Goal: Task Accomplishment & Management: Manage account settings

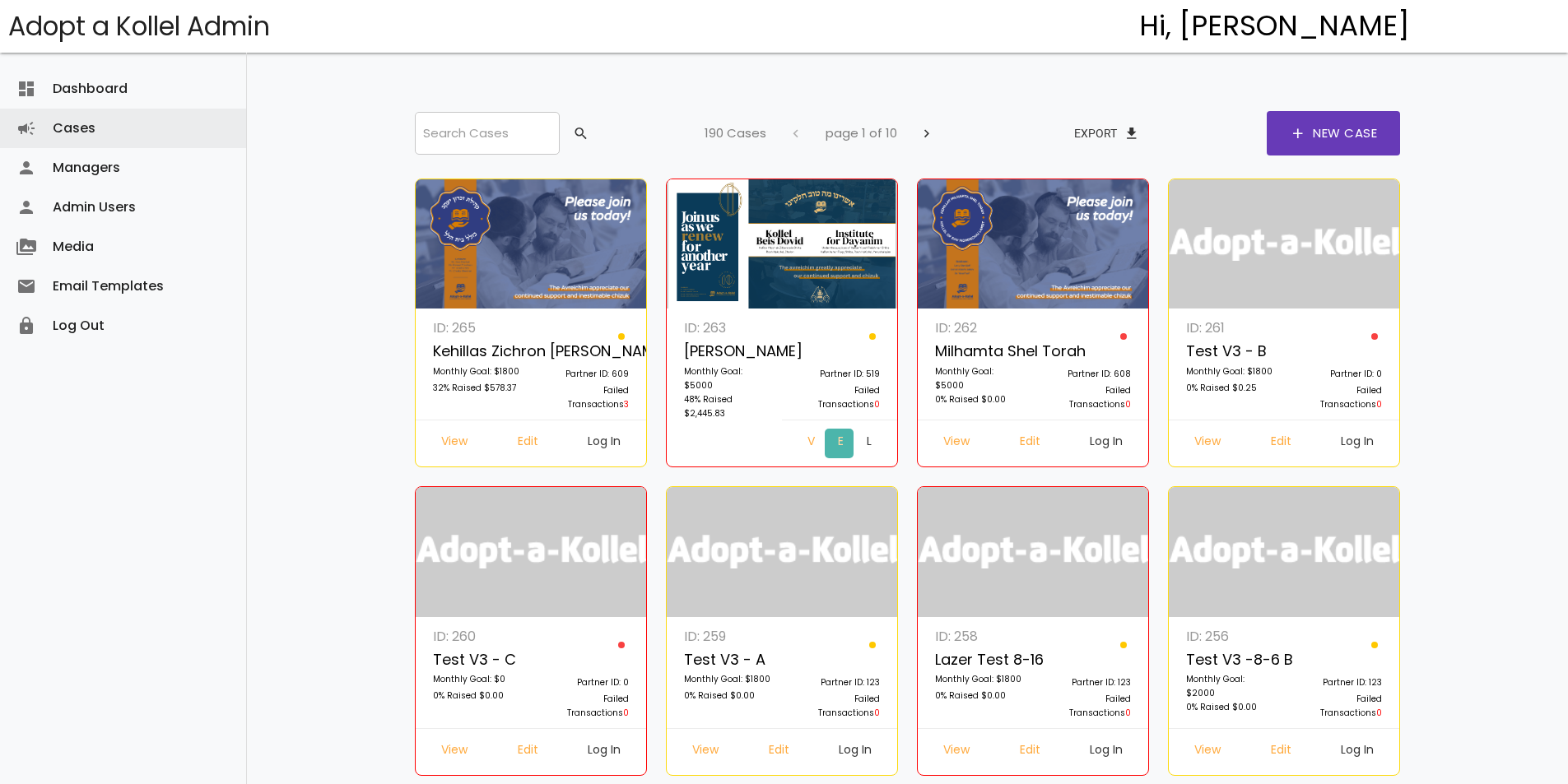
click at [825, 442] on link "Edit" at bounding box center [839, 443] width 29 height 29
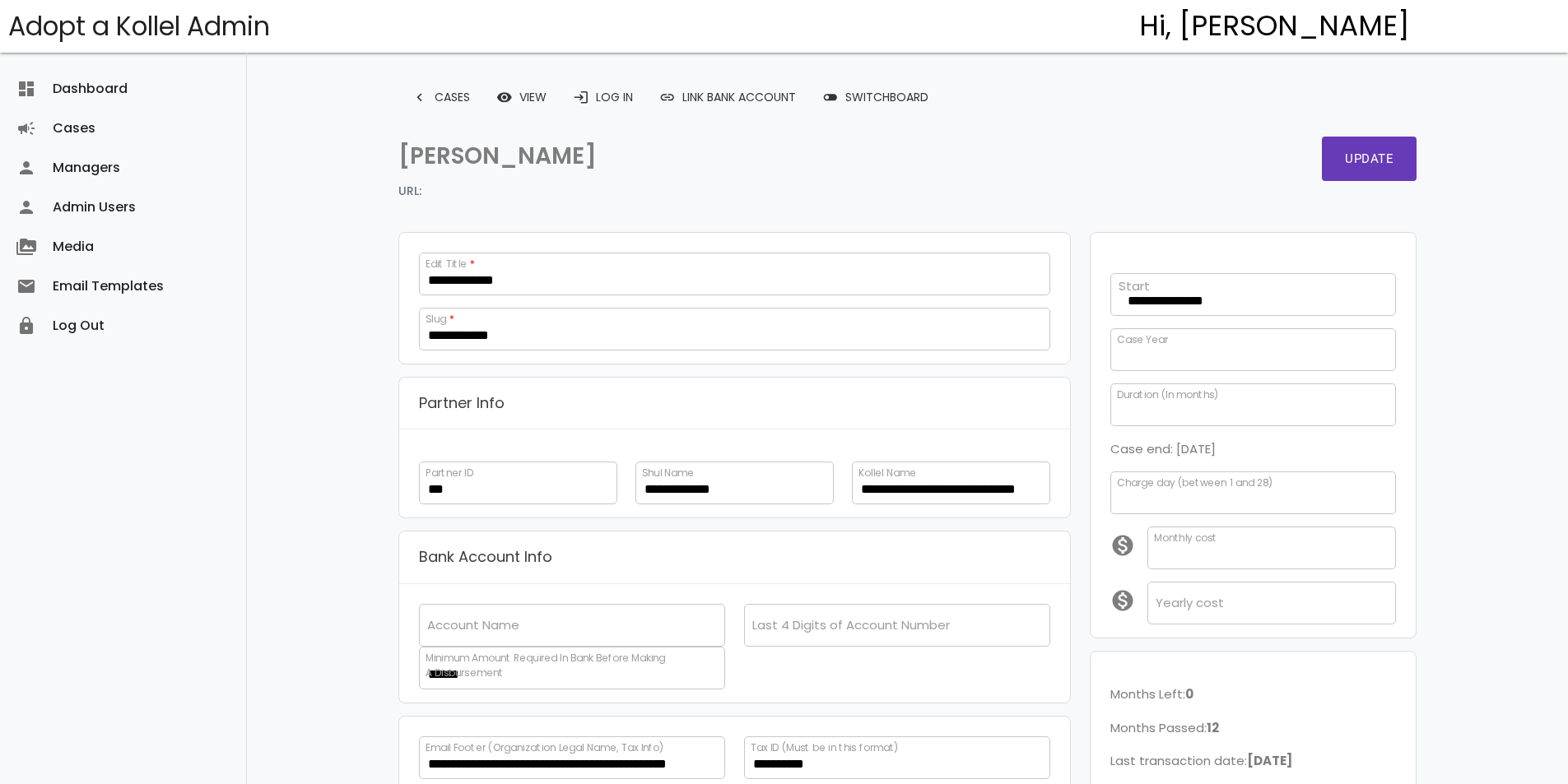
scroll to position [336, 0]
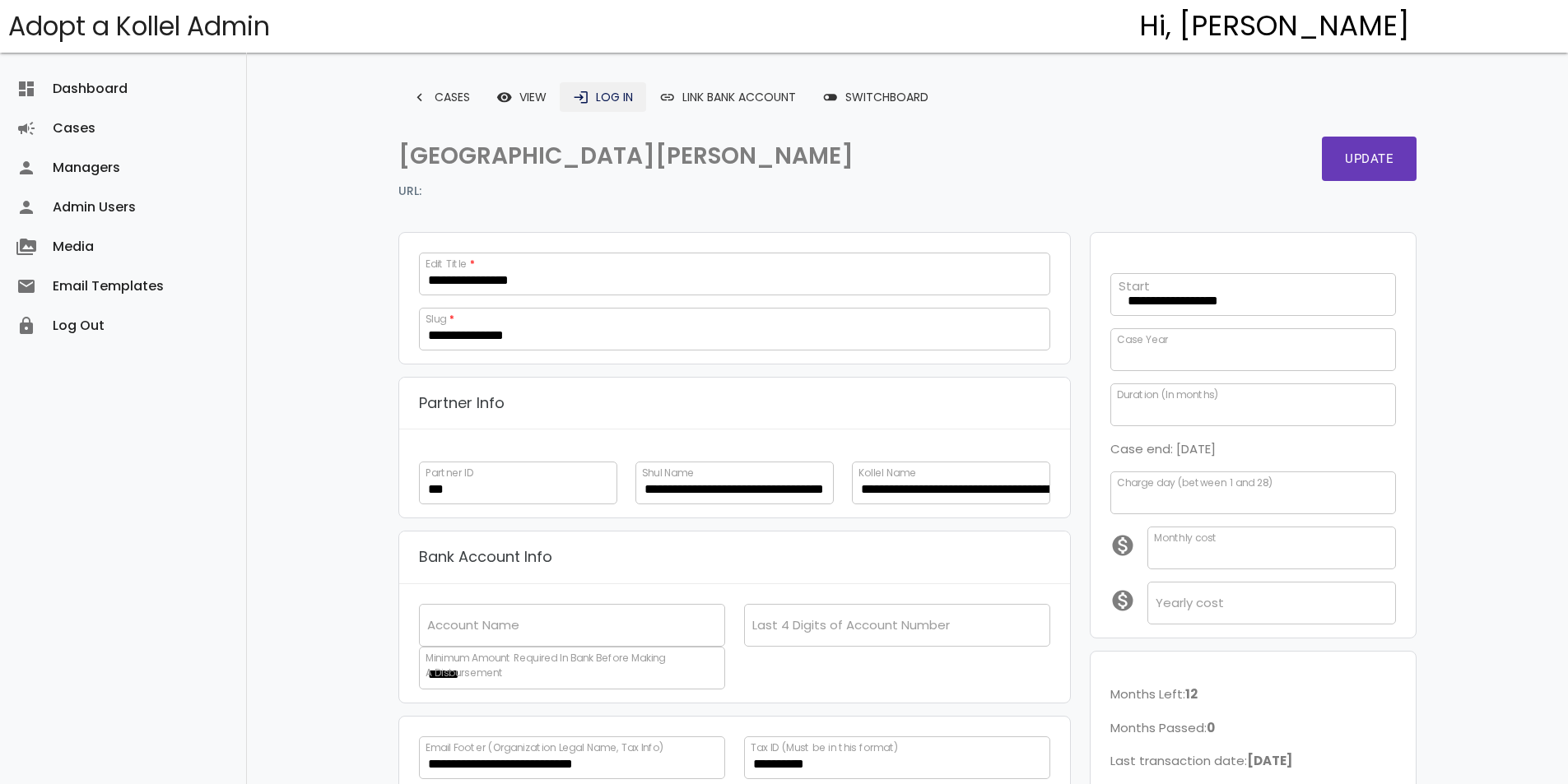
scroll to position [301, 0]
click at [587, 101] on icon "login" at bounding box center [582, 96] width 17 height 29
drag, startPoint x: 417, startPoint y: 261, endPoint x: 330, endPoint y: 276, distance: 88.3
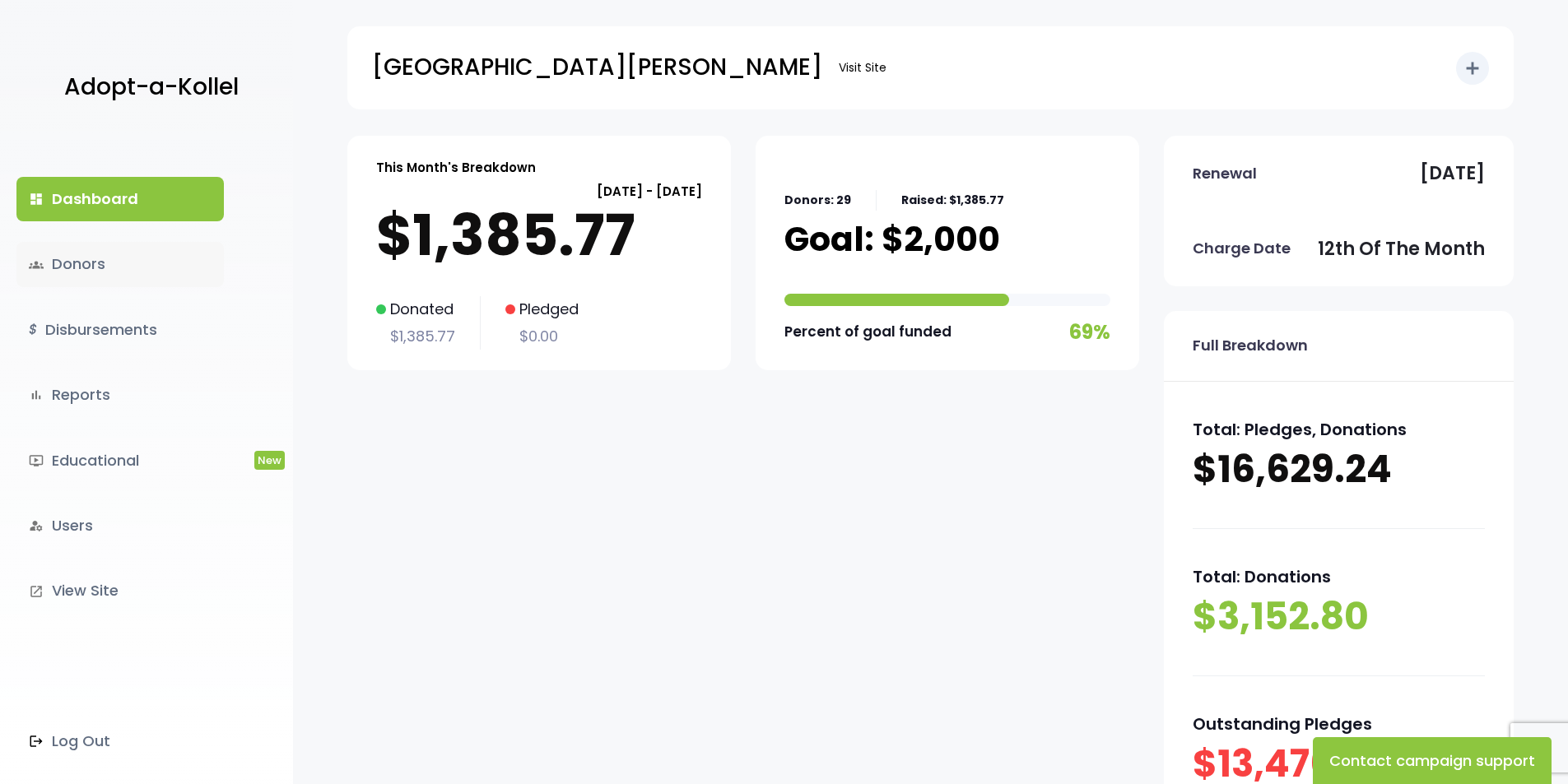
click at [114, 284] on link "groups Donors" at bounding box center [120, 264] width 207 height 44
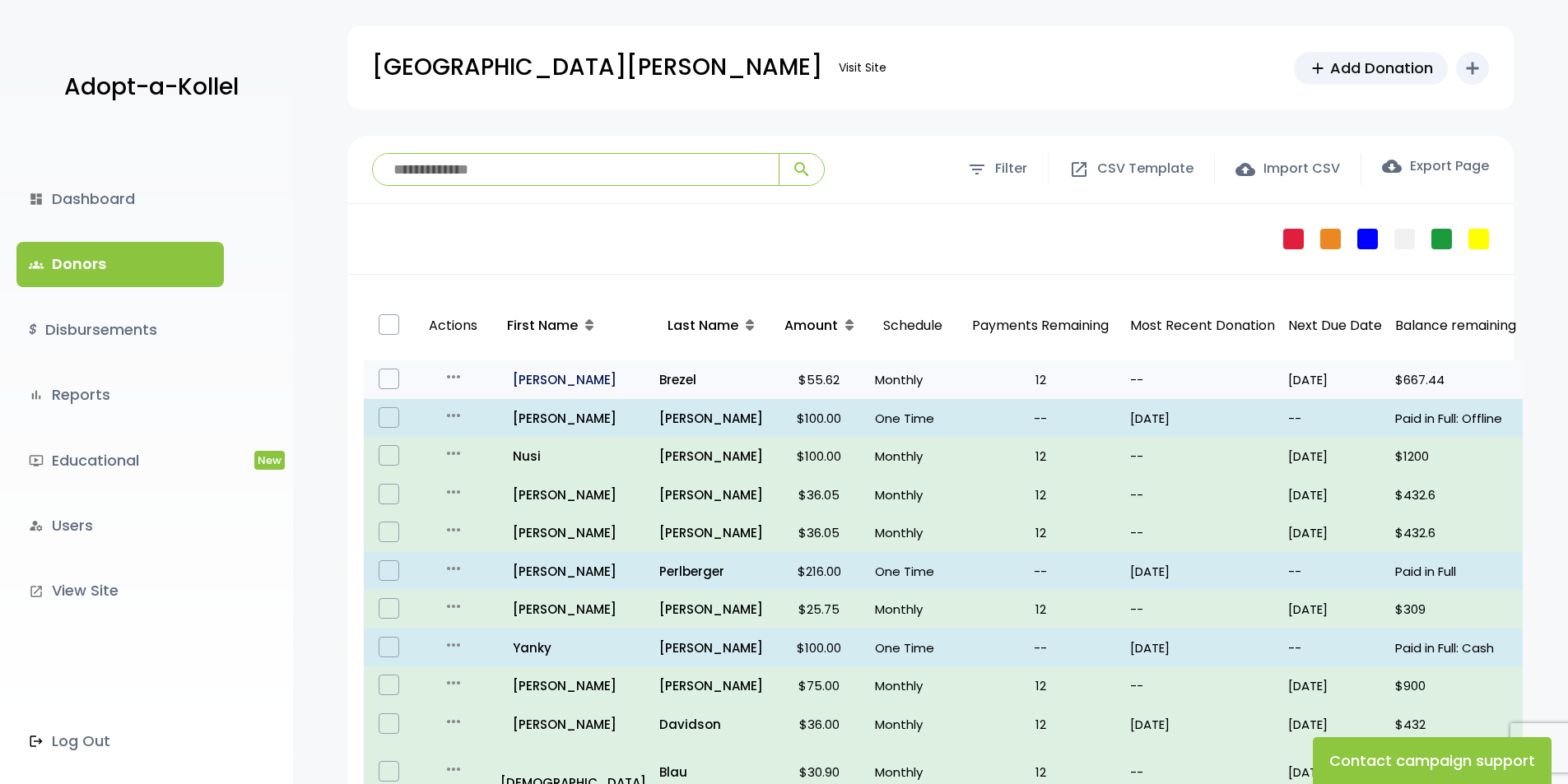
click at [558, 376] on p "all_inclusive Yaakov" at bounding box center [573, 379] width 146 height 23
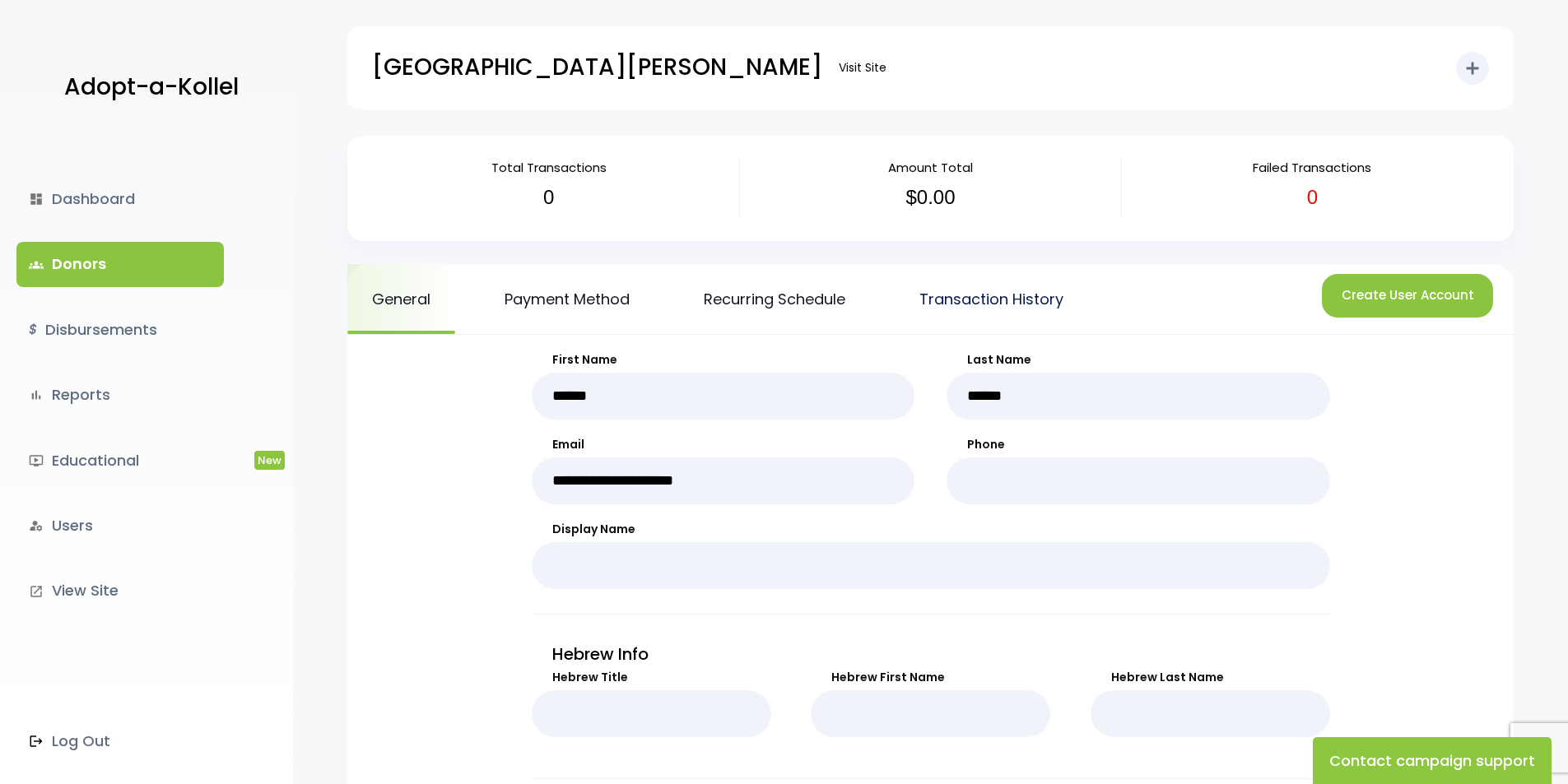
click at [964, 316] on link "Transaction History" at bounding box center [991, 298] width 194 height 70
click at [1018, 290] on link "Transaction History" at bounding box center [991, 298] width 194 height 70
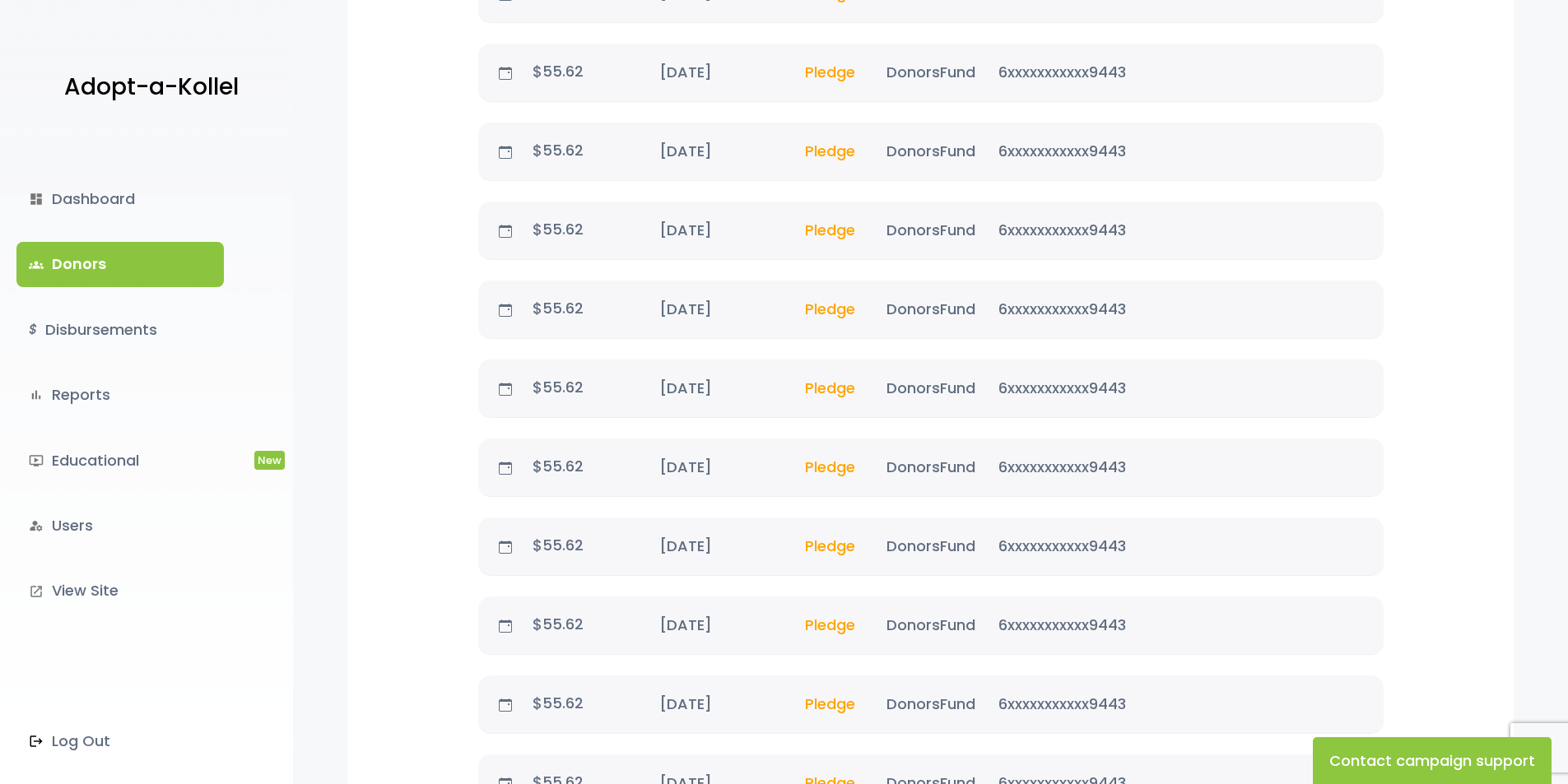
scroll to position [740, 0]
click at [177, 245] on link "groups Donors" at bounding box center [120, 264] width 207 height 44
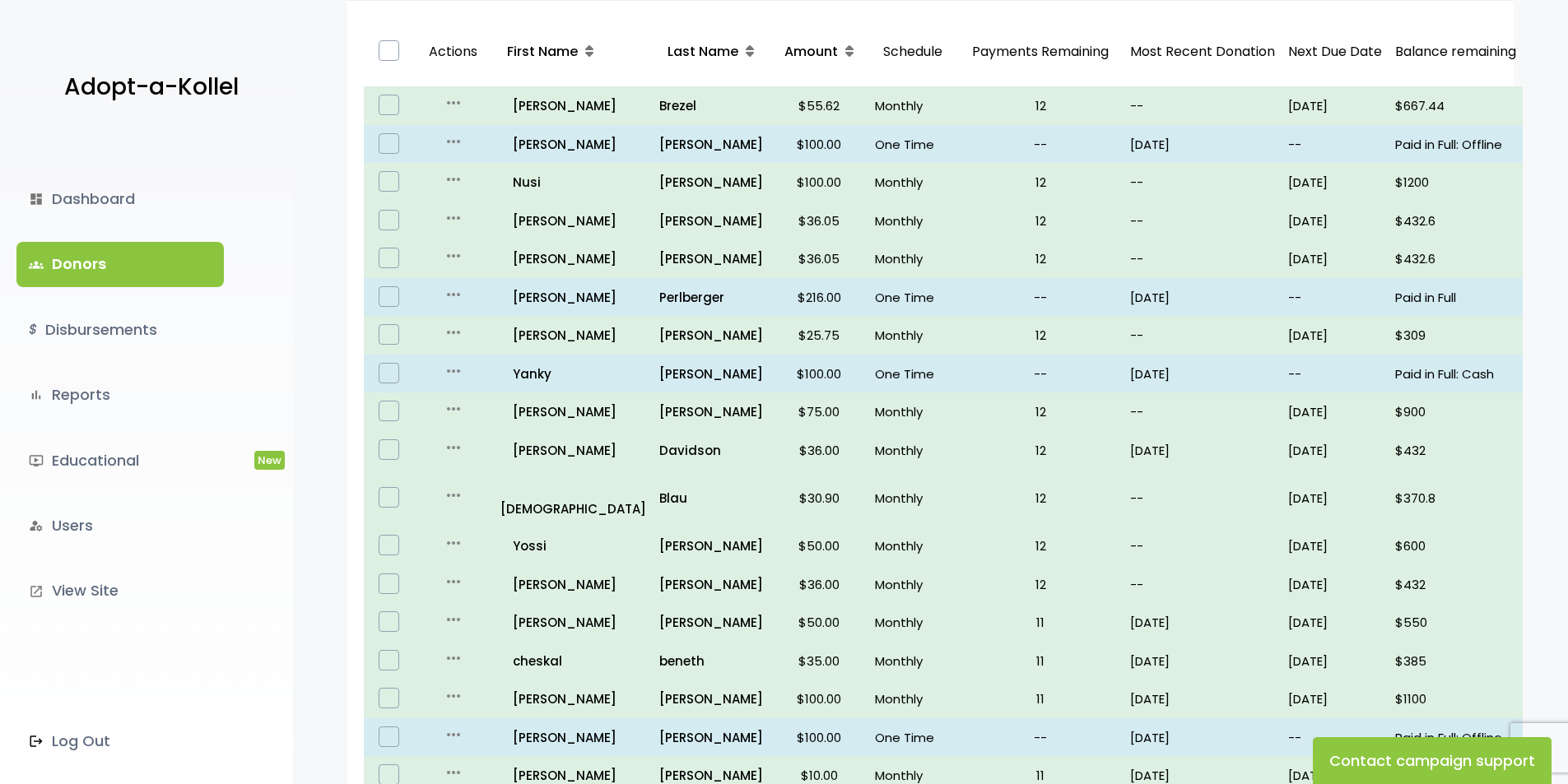
scroll to position [329, 0]
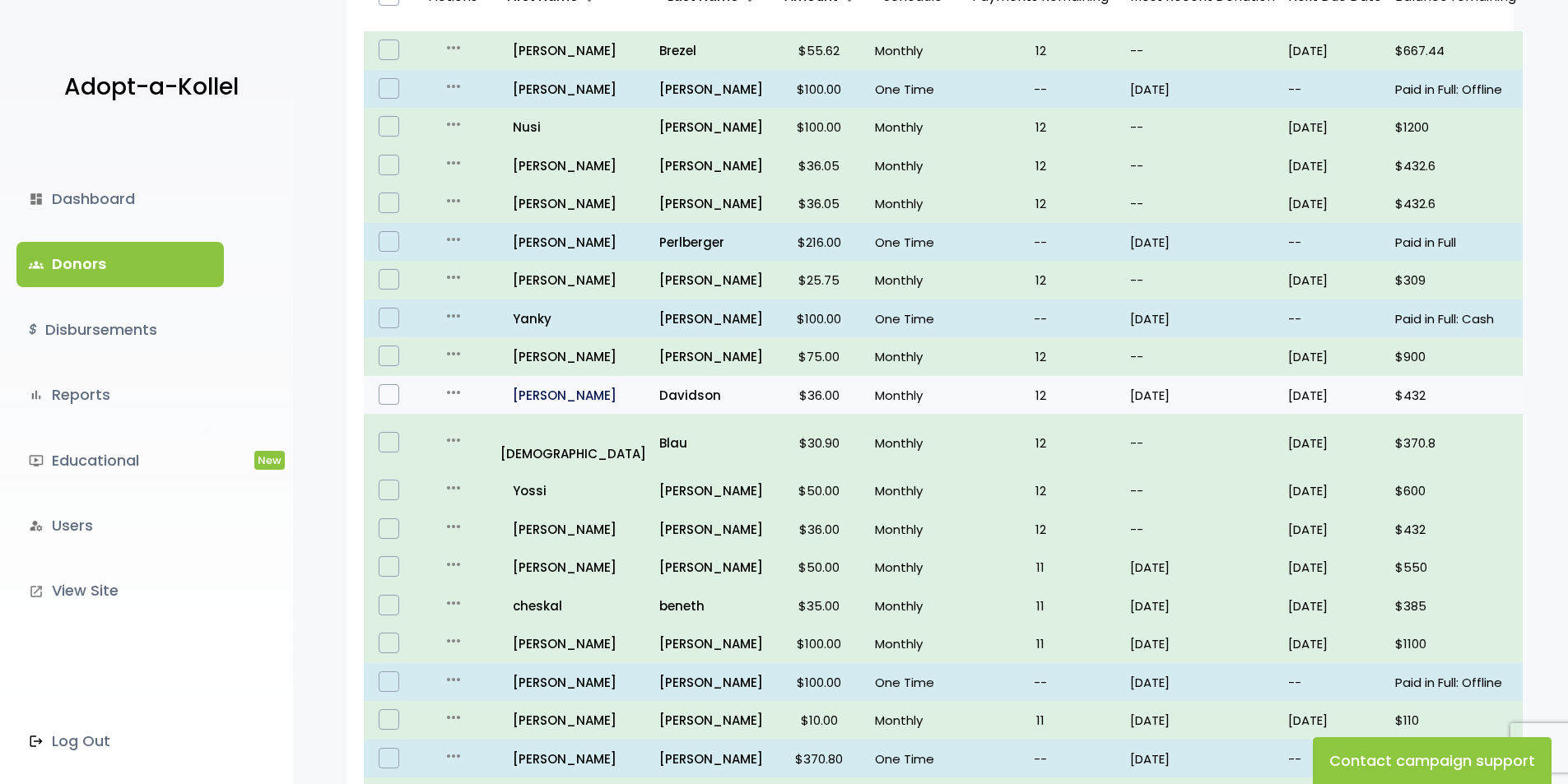
click at [535, 406] on p "all_inclusive [PERSON_NAME]" at bounding box center [573, 395] width 146 height 23
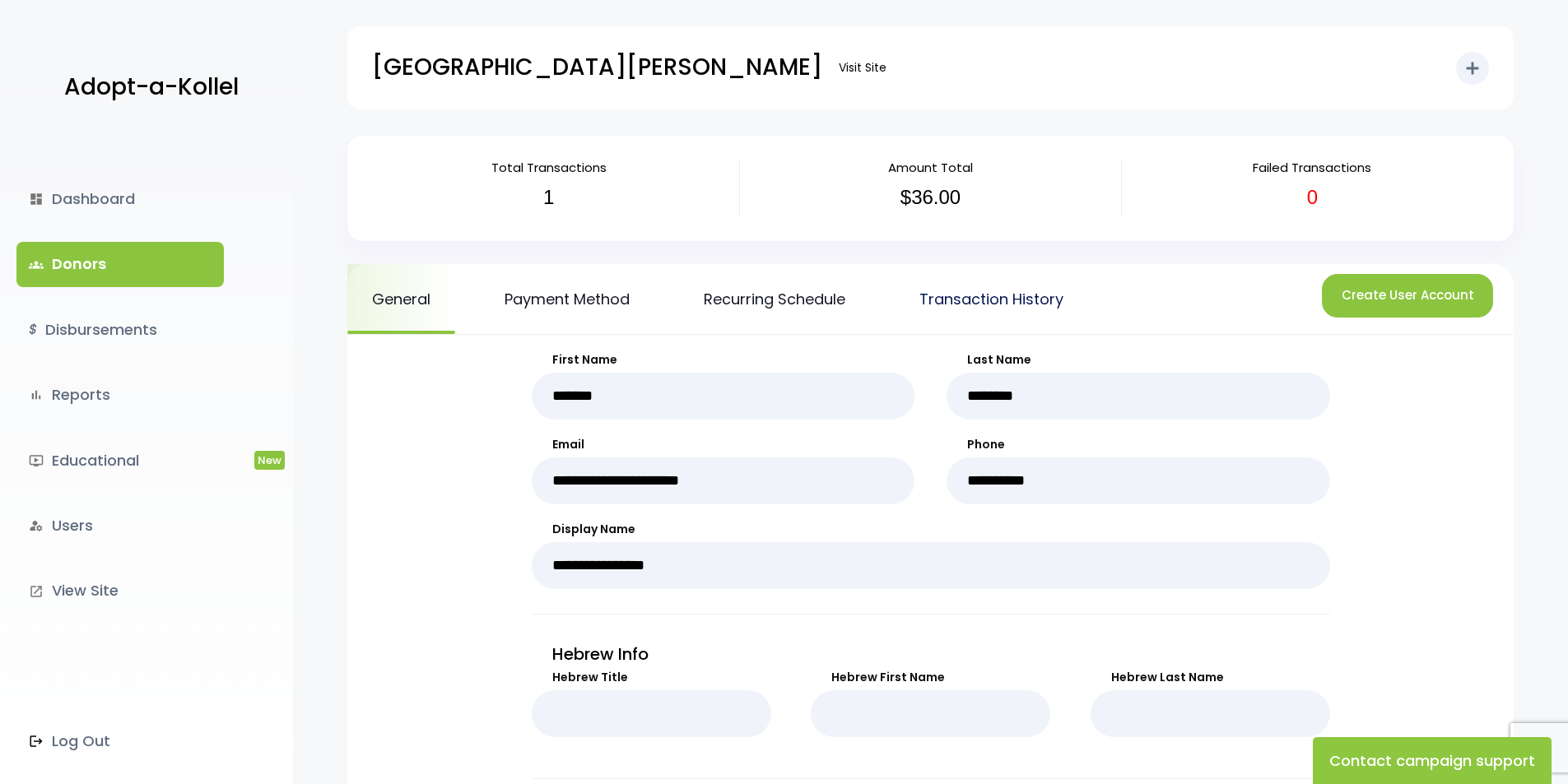
click at [1017, 282] on link "Transaction History" at bounding box center [991, 298] width 194 height 70
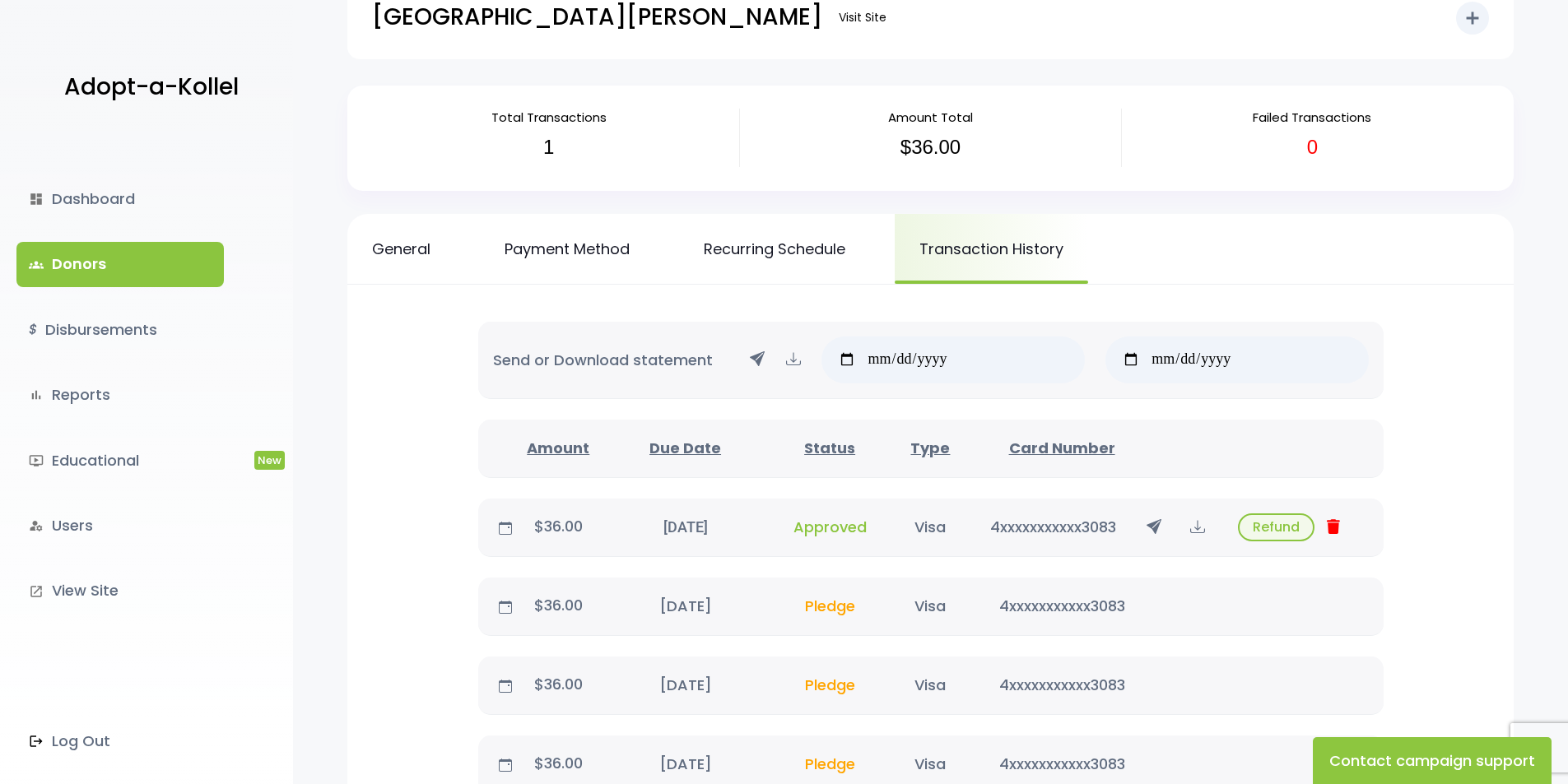
scroll to position [164, 0]
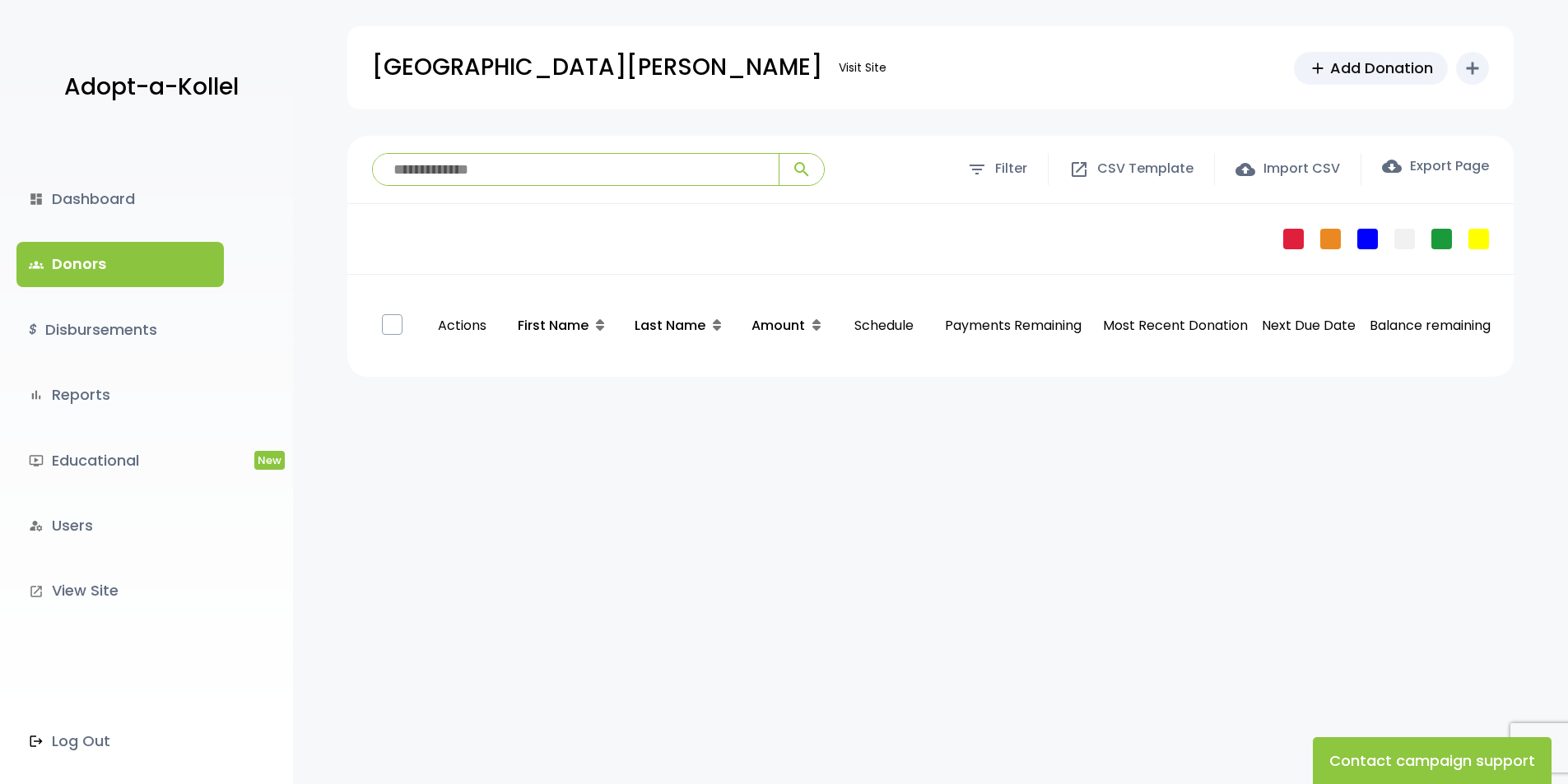
scroll to position [329, 0]
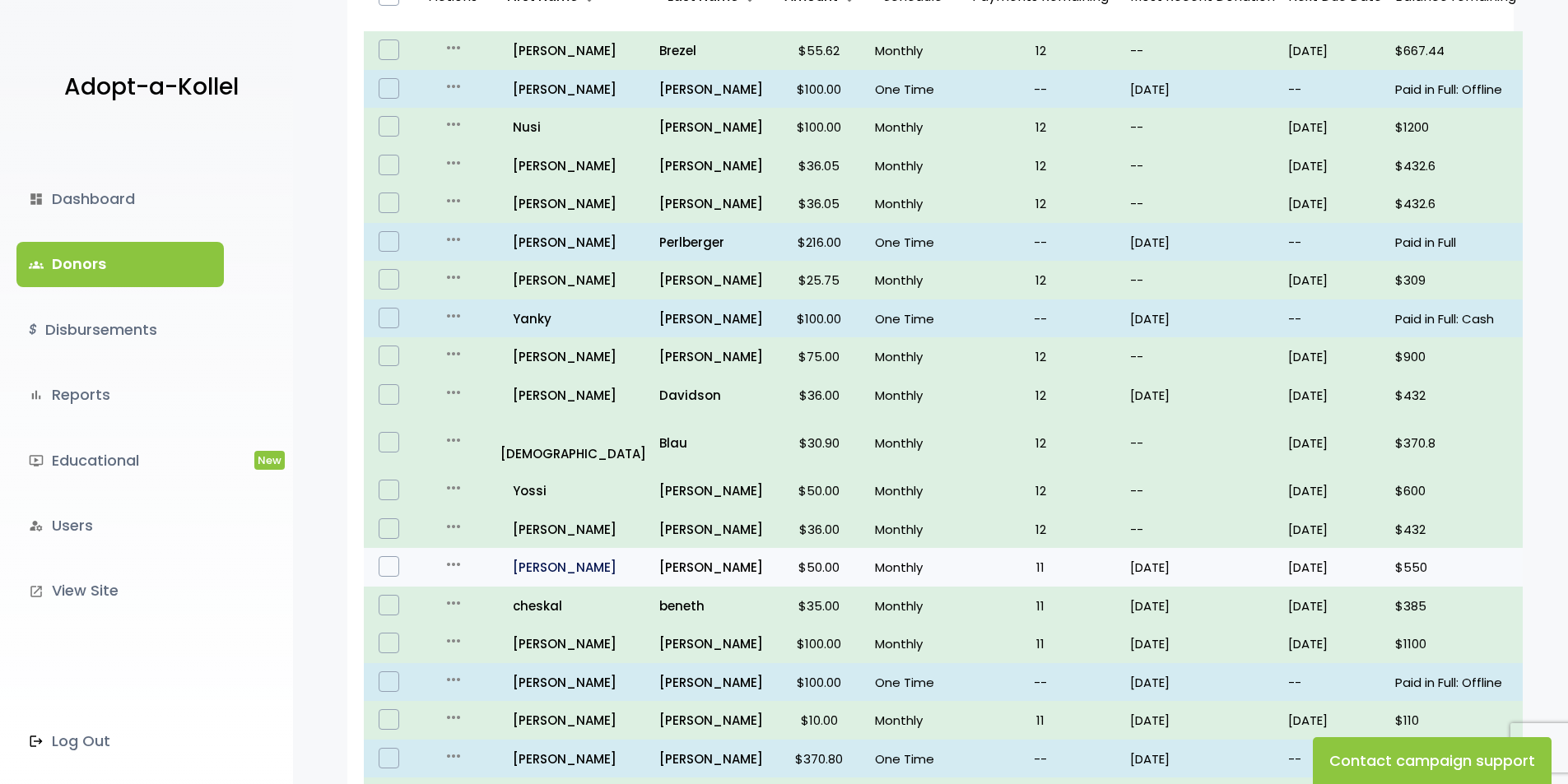
click at [527, 570] on p "all_inclusive Shmuel" at bounding box center [573, 567] width 146 height 23
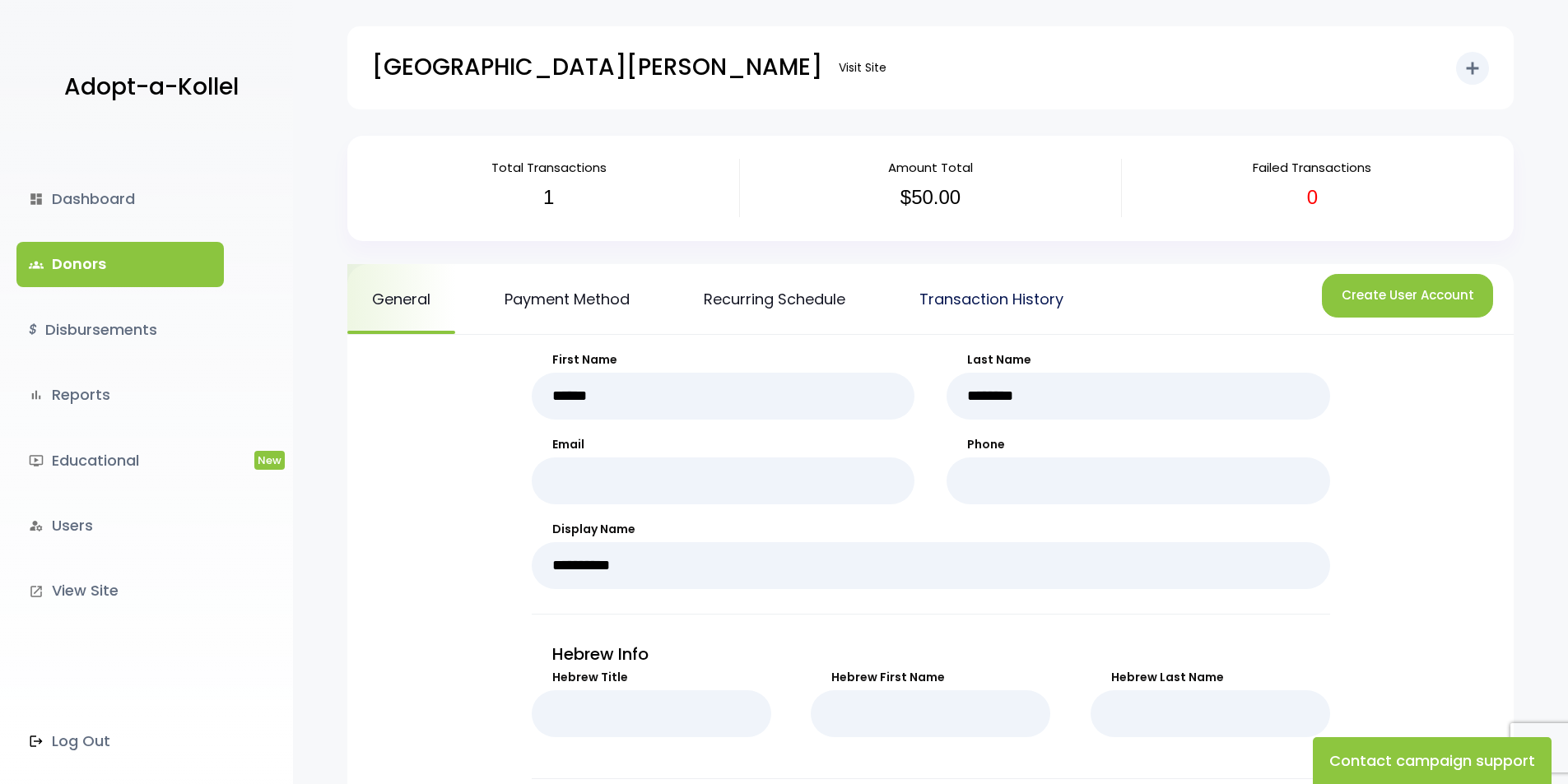
click at [984, 308] on link "Transaction History" at bounding box center [991, 298] width 194 height 70
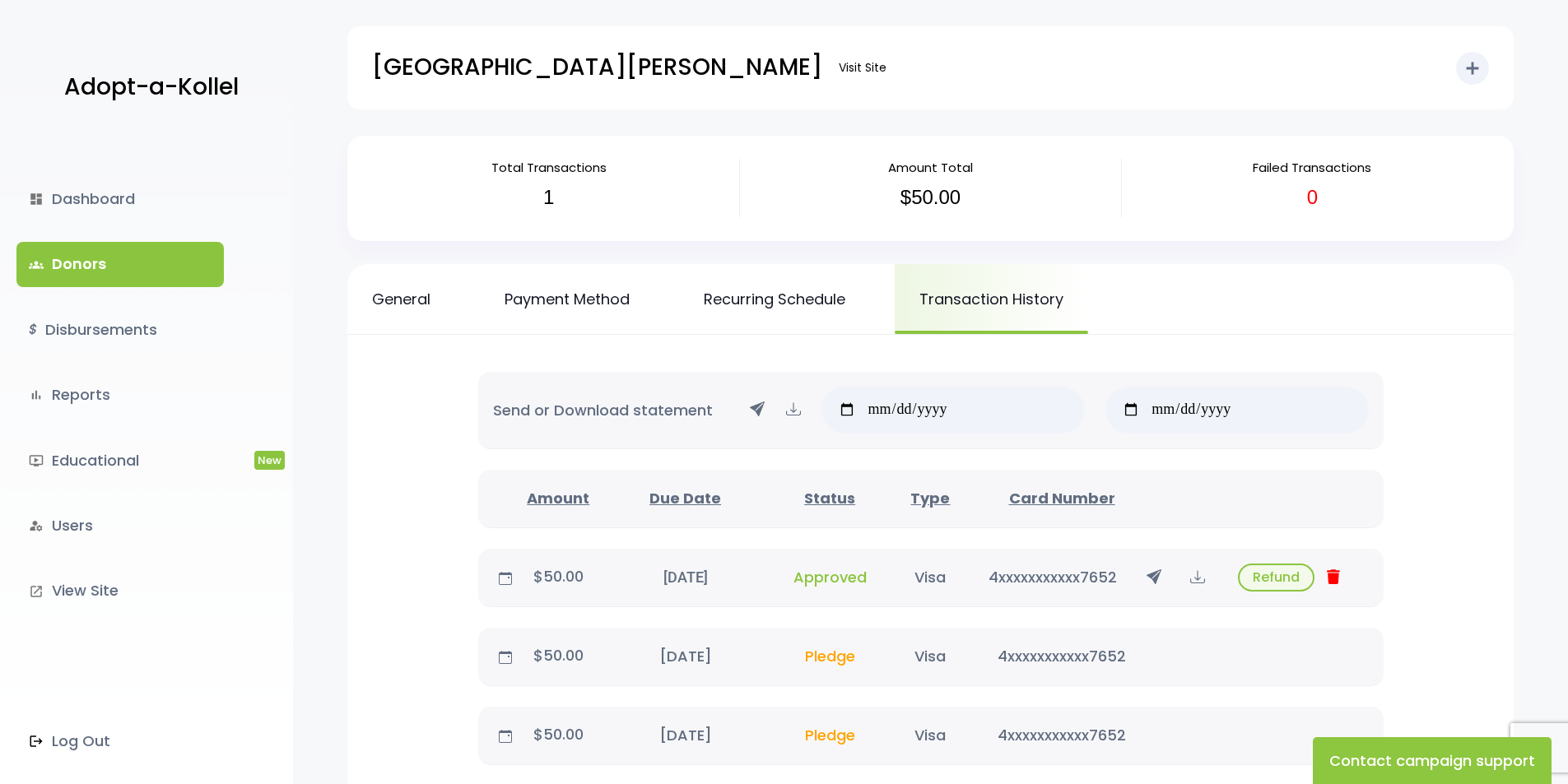
click at [173, 266] on link "groups Donors" at bounding box center [120, 264] width 207 height 44
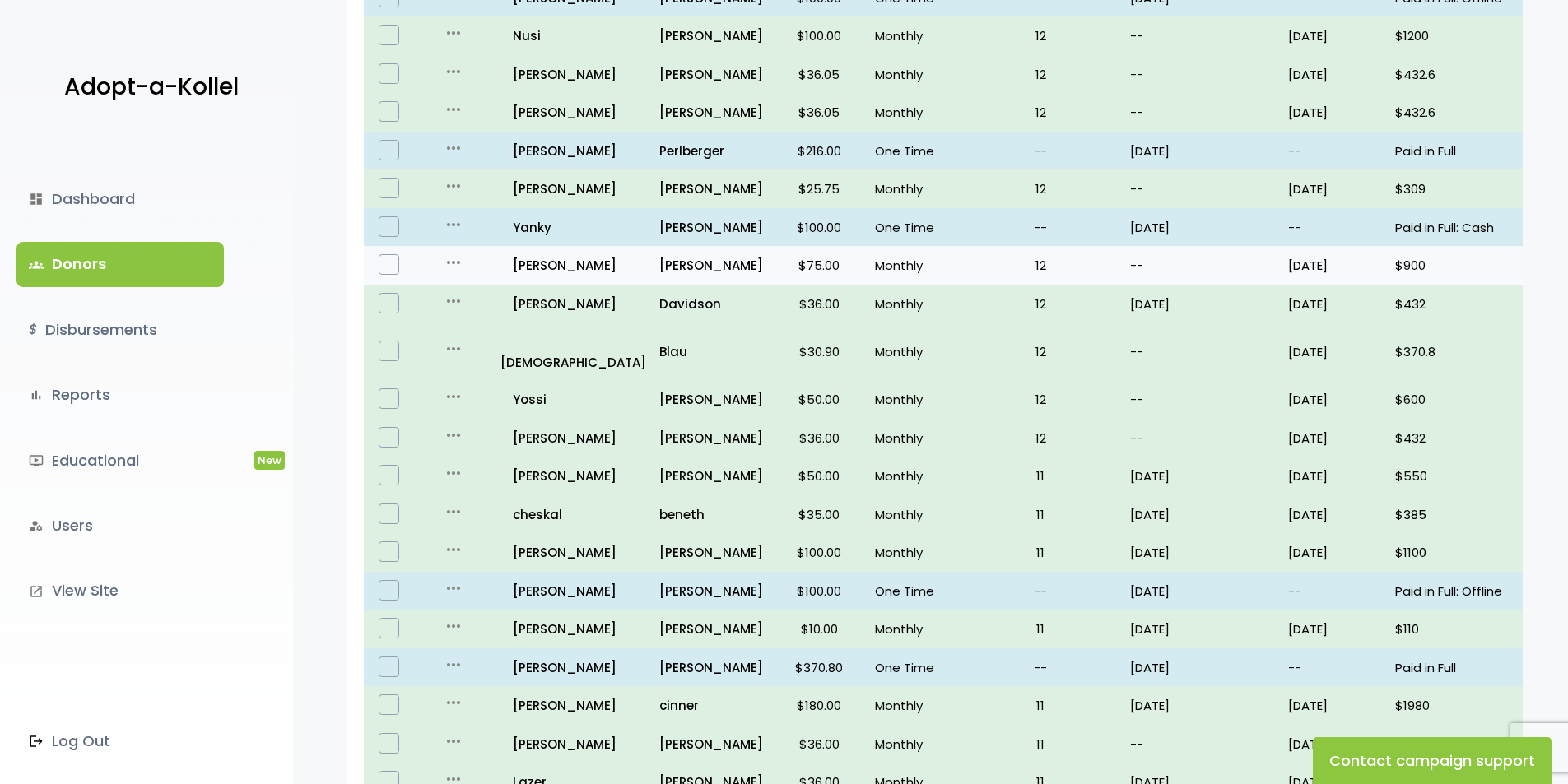
scroll to position [493, 0]
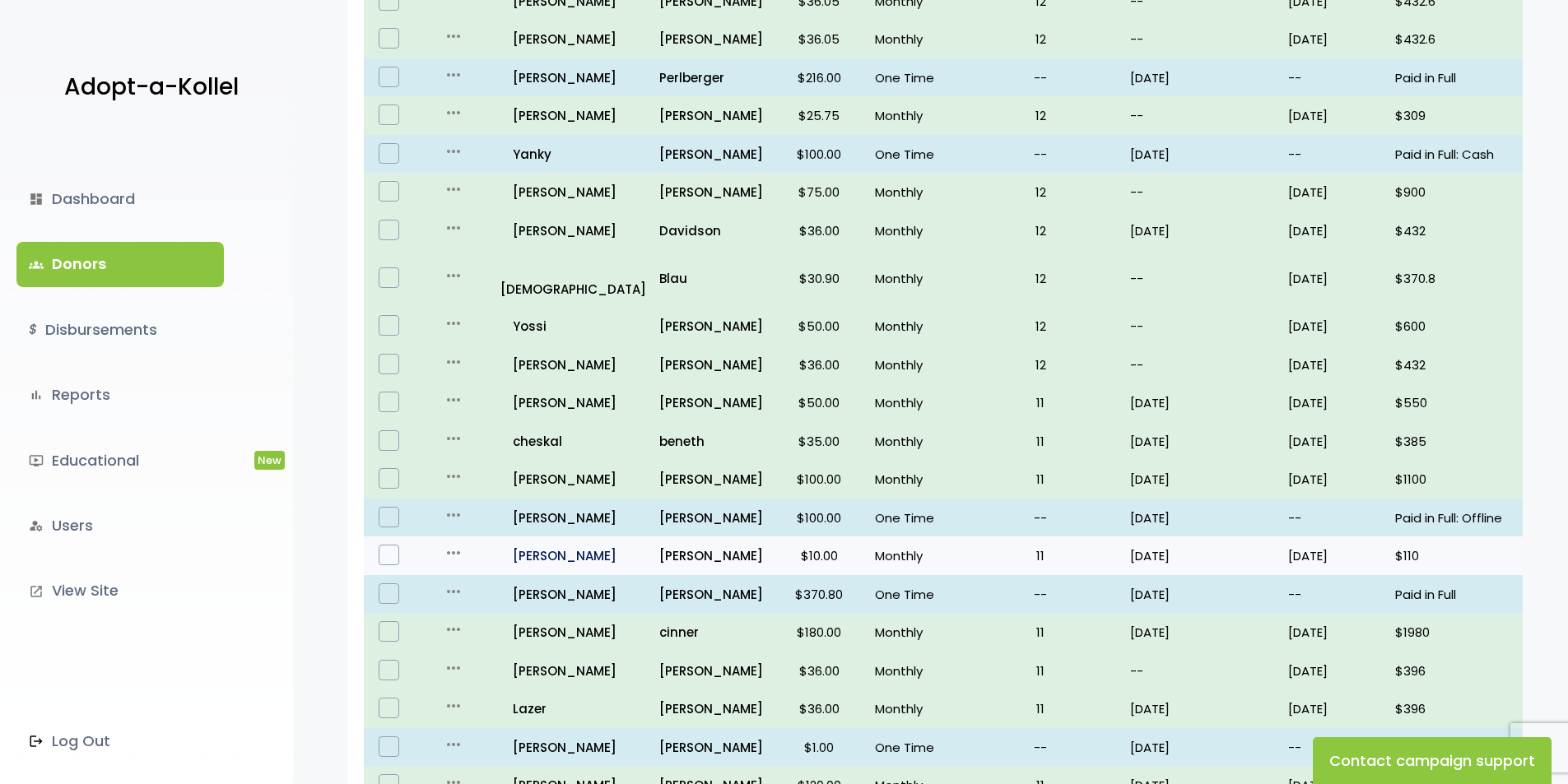
click at [558, 554] on p "all_inclusive [PERSON_NAME]" at bounding box center [573, 555] width 146 height 23
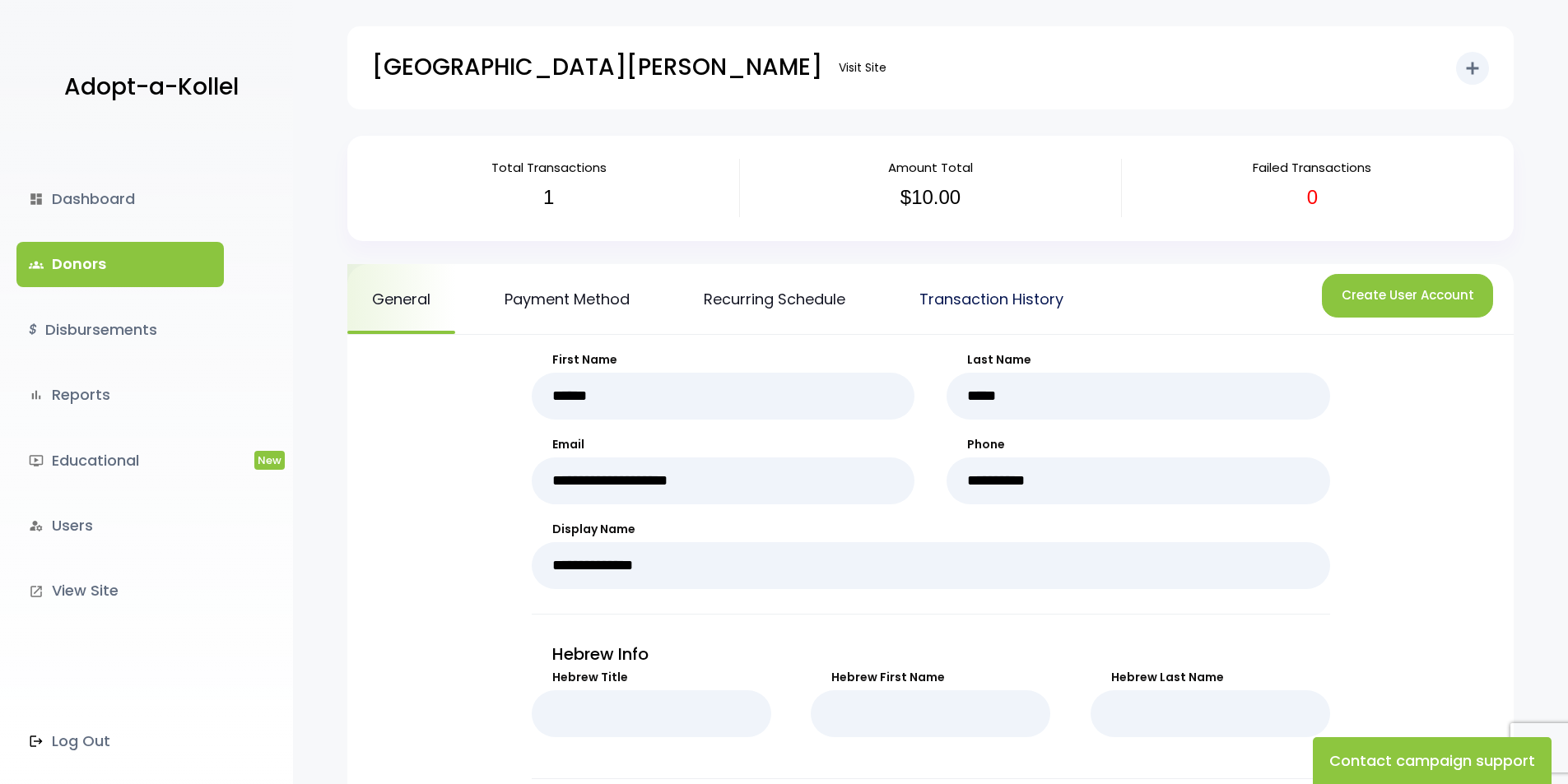
click at [1012, 321] on link "Transaction History" at bounding box center [991, 298] width 194 height 70
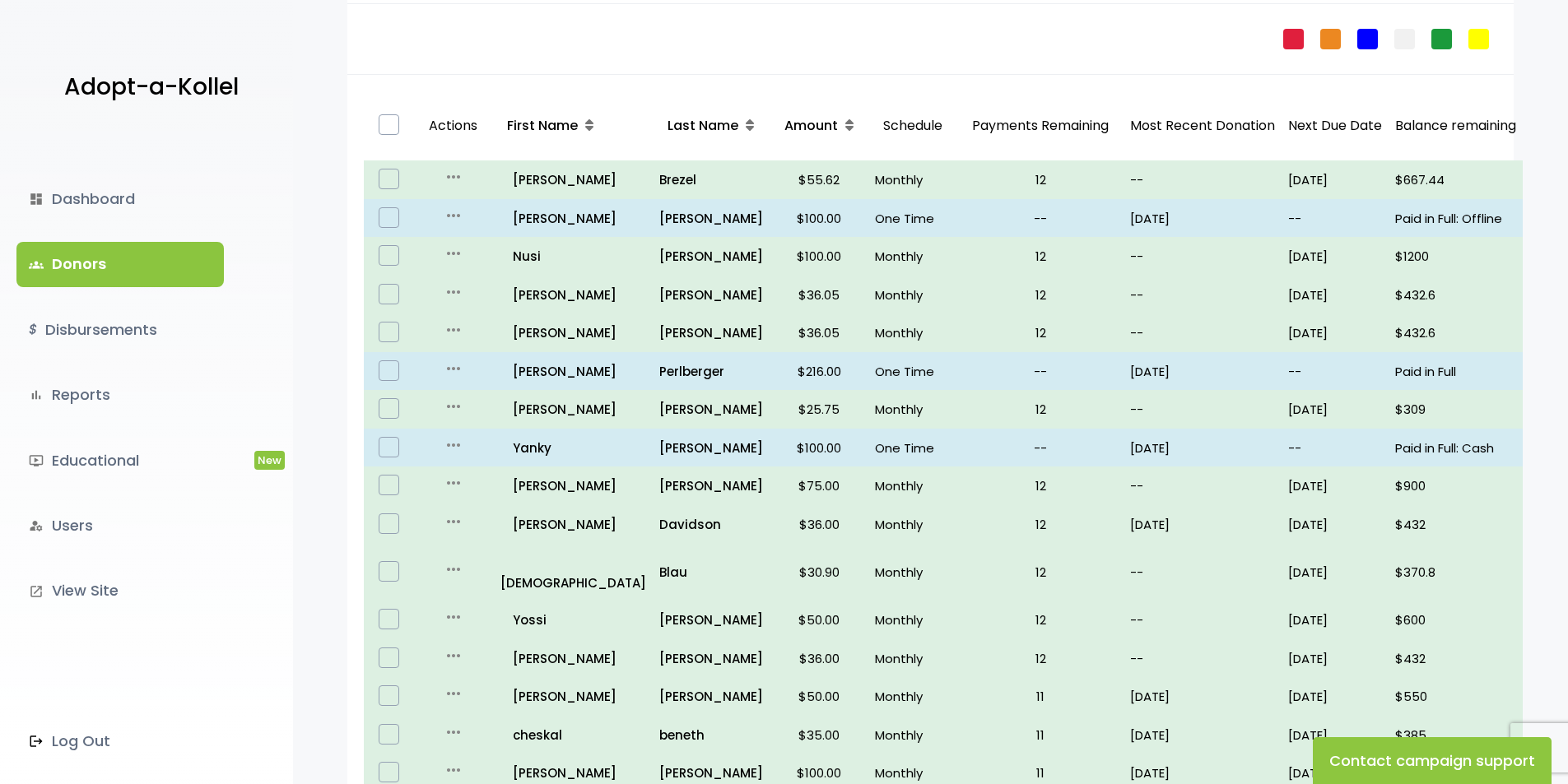
scroll to position [160, 0]
